Goal: Information Seeking & Learning: Learn about a topic

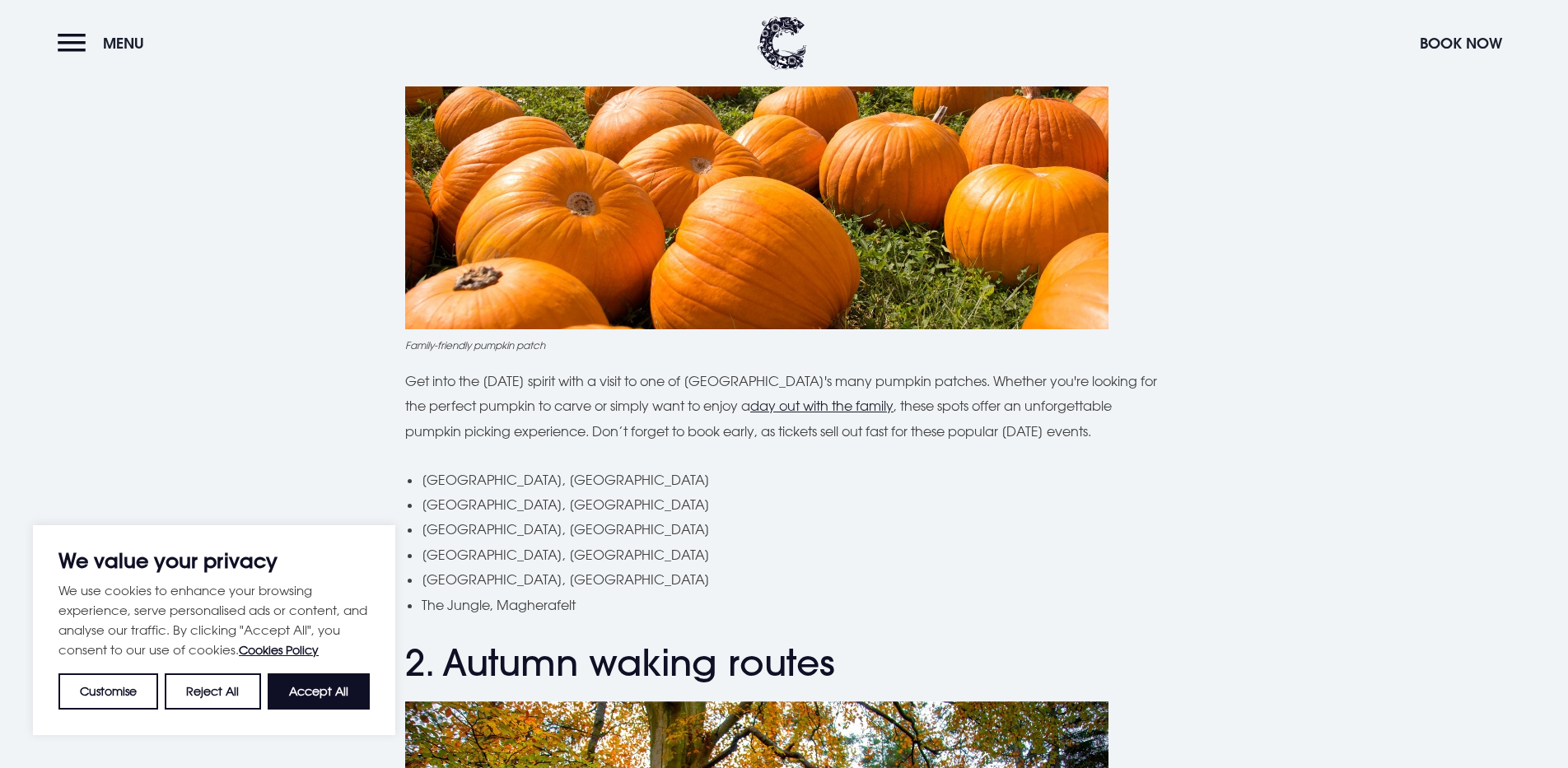
scroll to position [906, 0]
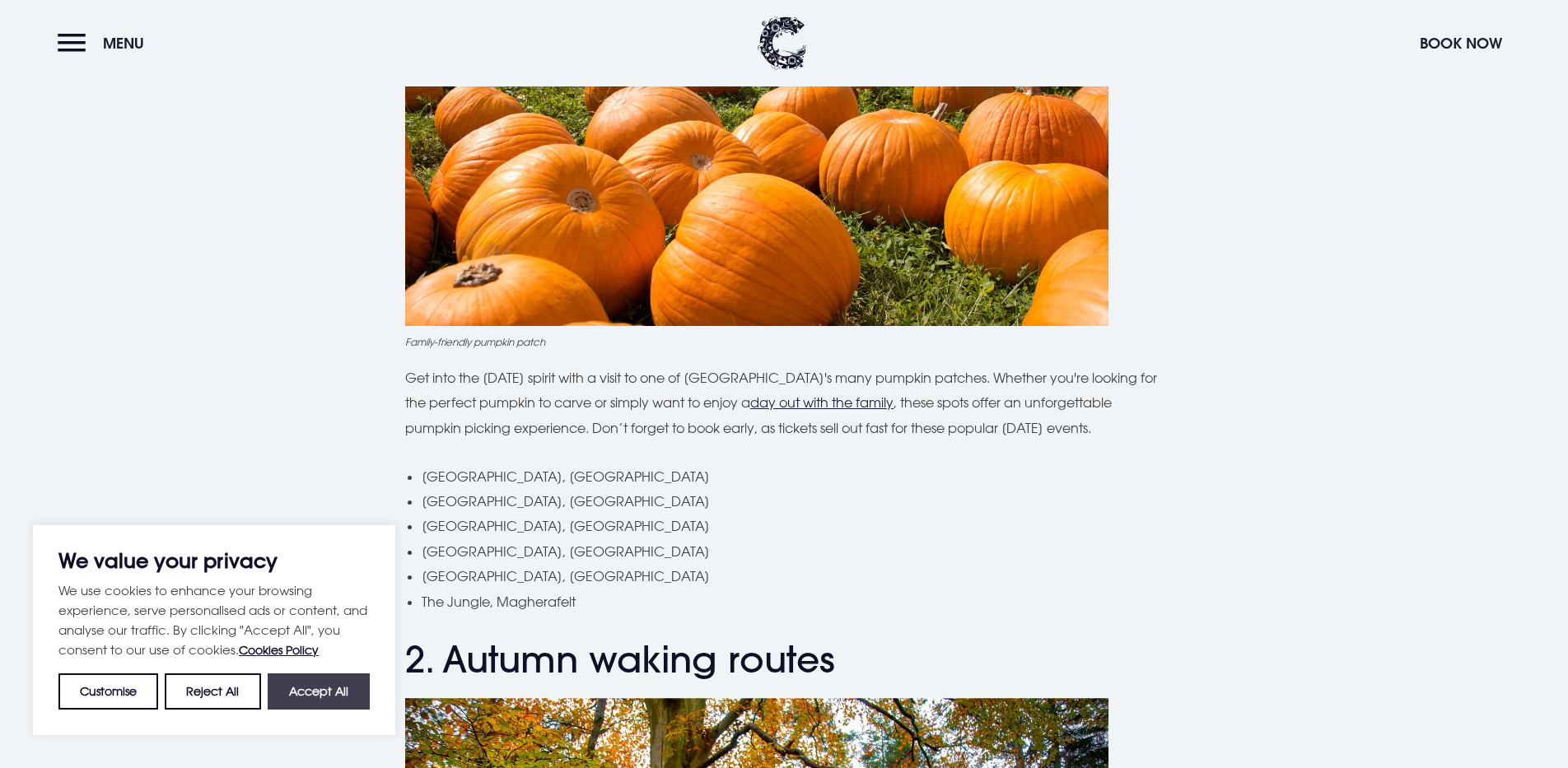
click at [326, 690] on button "Accept All" at bounding box center [319, 692] width 102 height 36
checkbox input "true"
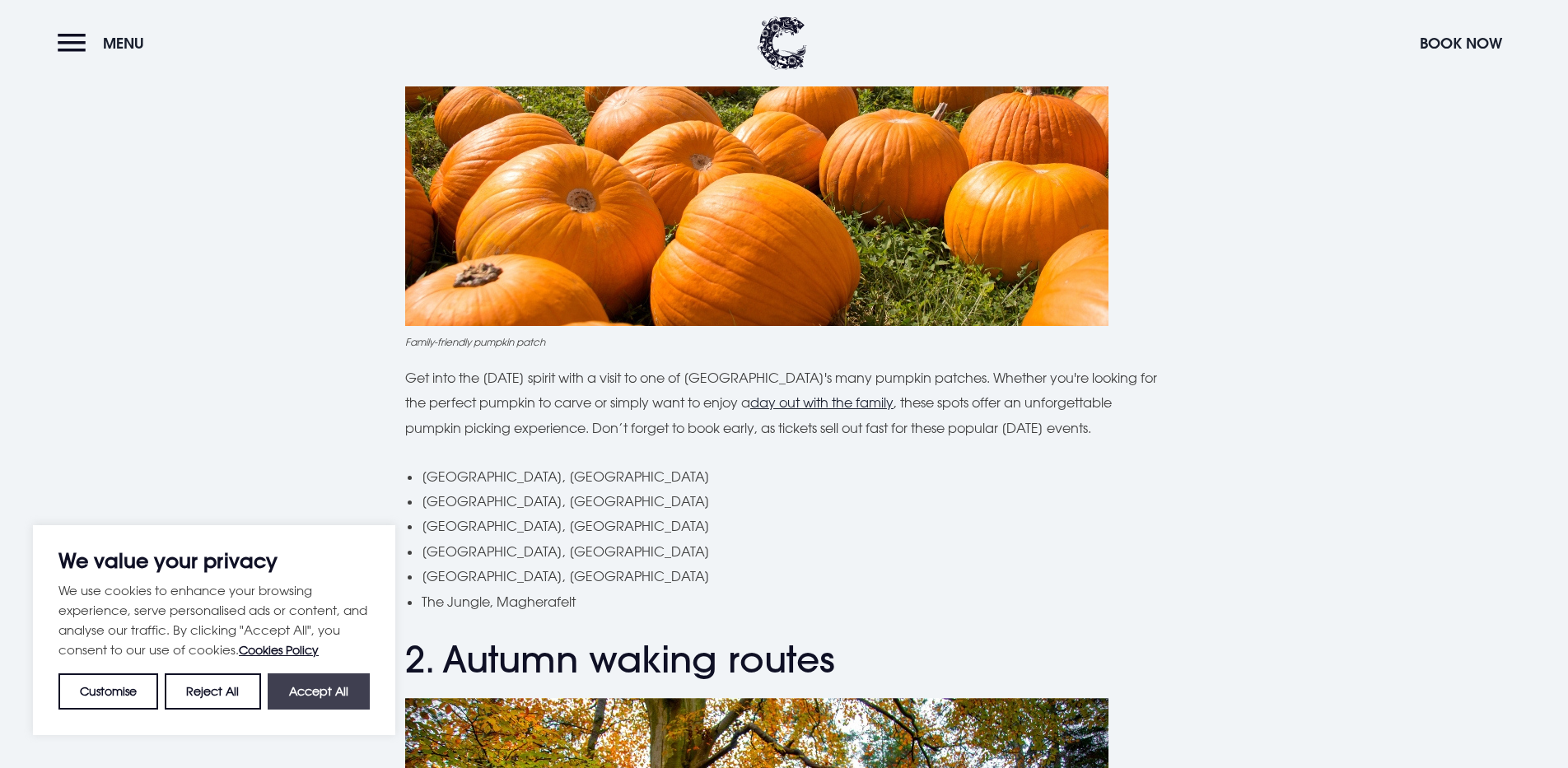
checkbox input "true"
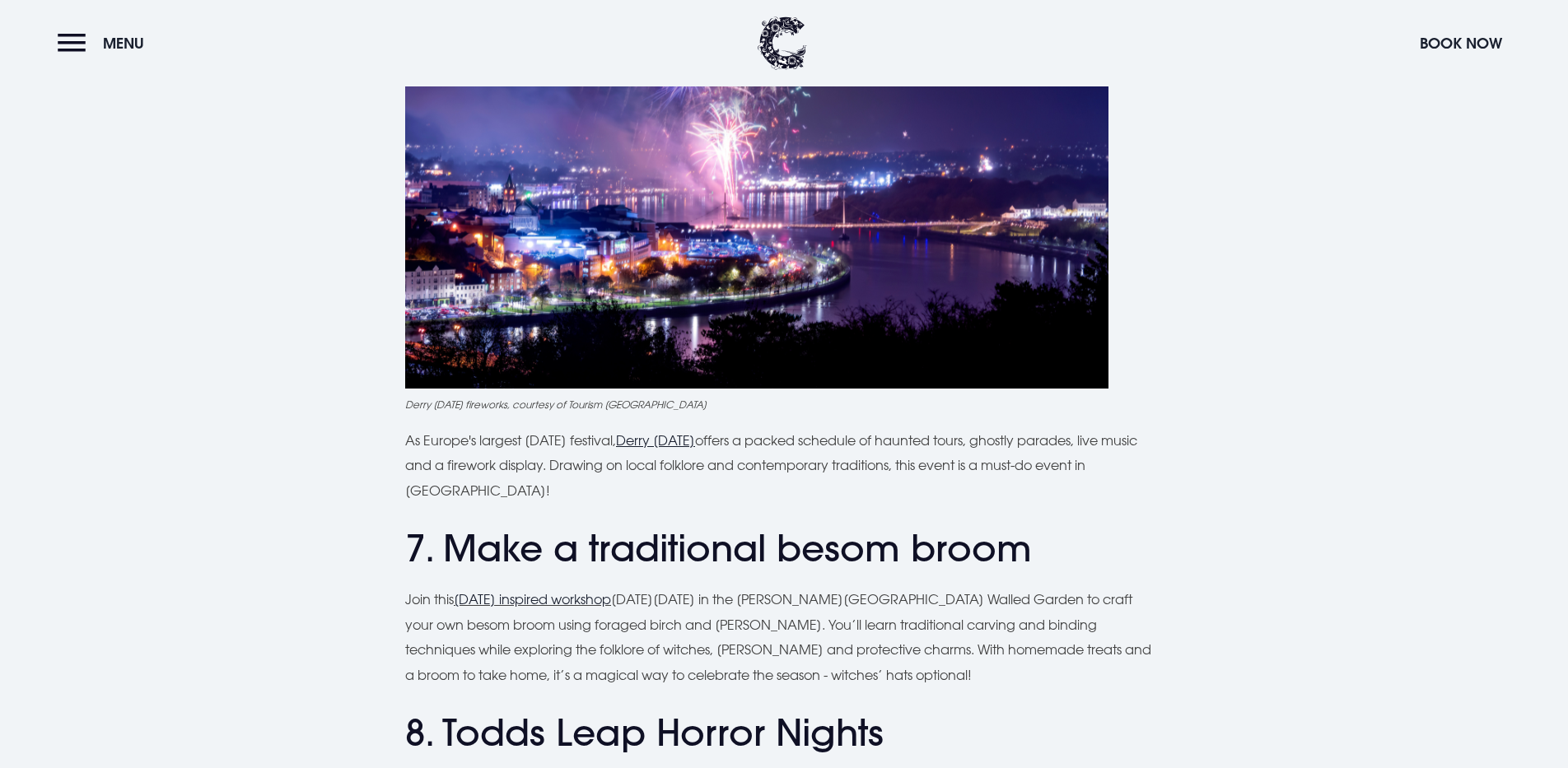
scroll to position [3541, 0]
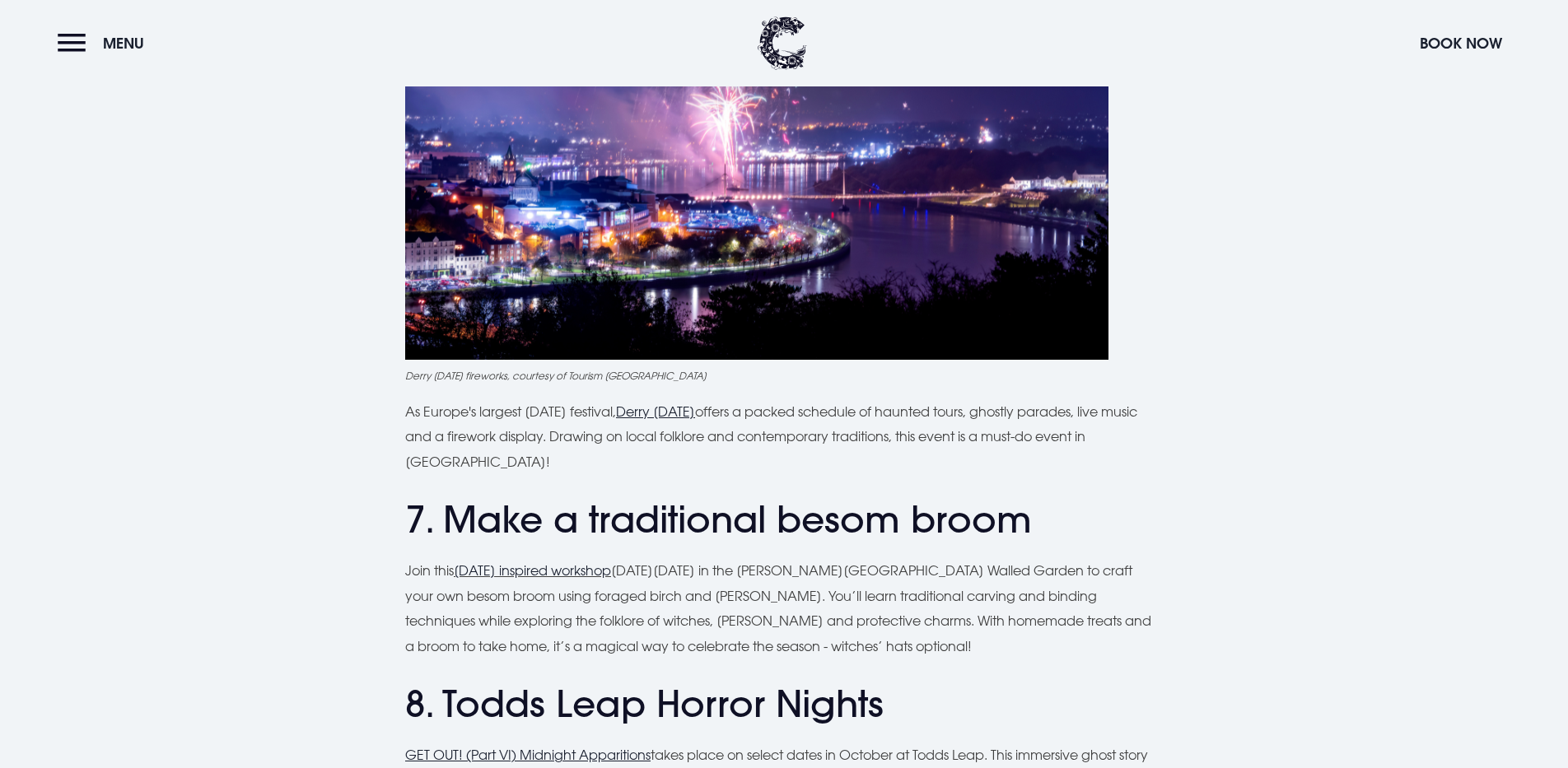
drag, startPoint x: 1195, startPoint y: 116, endPoint x: 1128, endPoint y: 39, distance: 102.1
